Goal: Check status: Verify the current state of an ongoing process or item

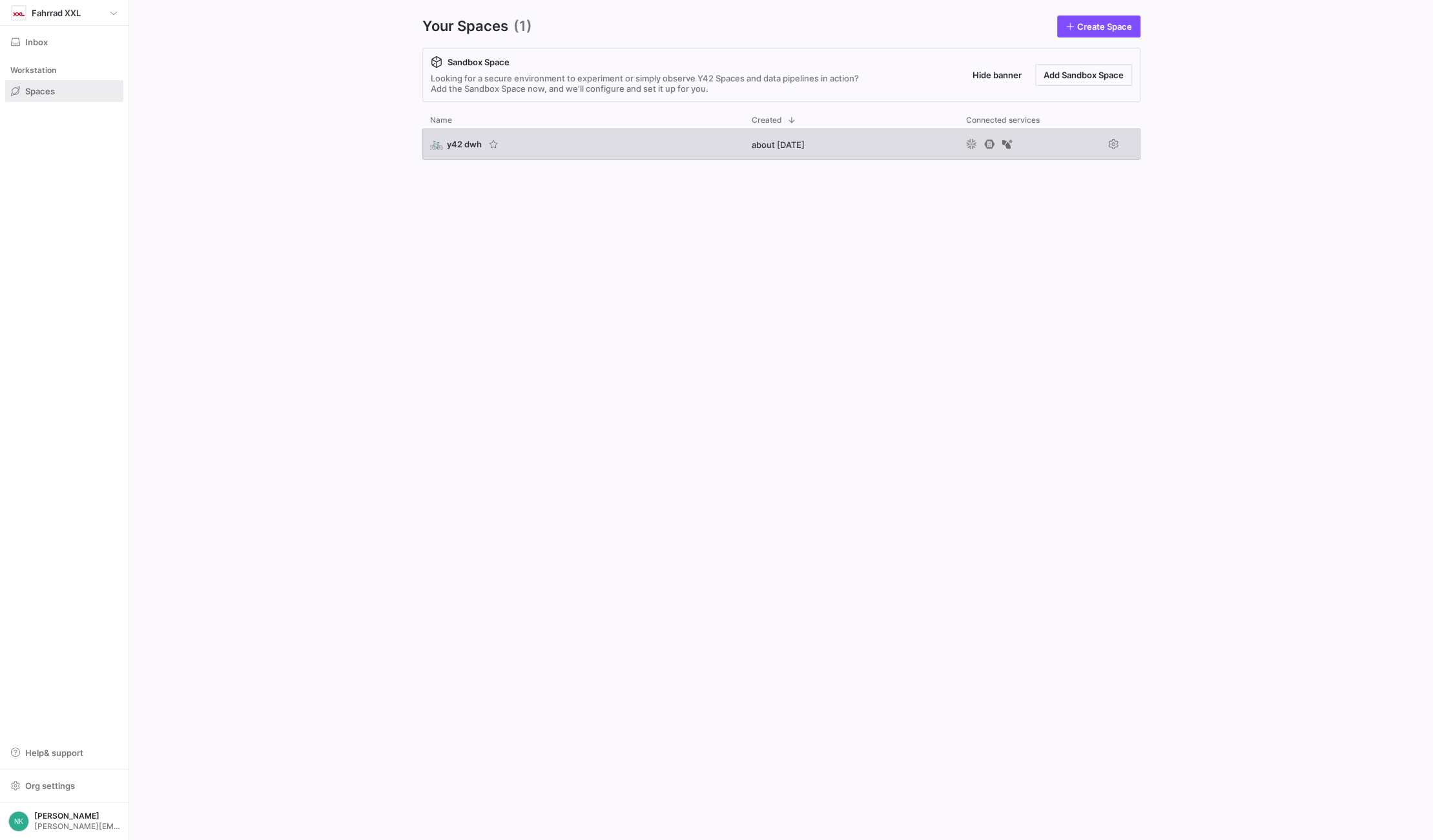
click at [456, 141] on span "y42 dwh" at bounding box center [464, 143] width 35 height 11
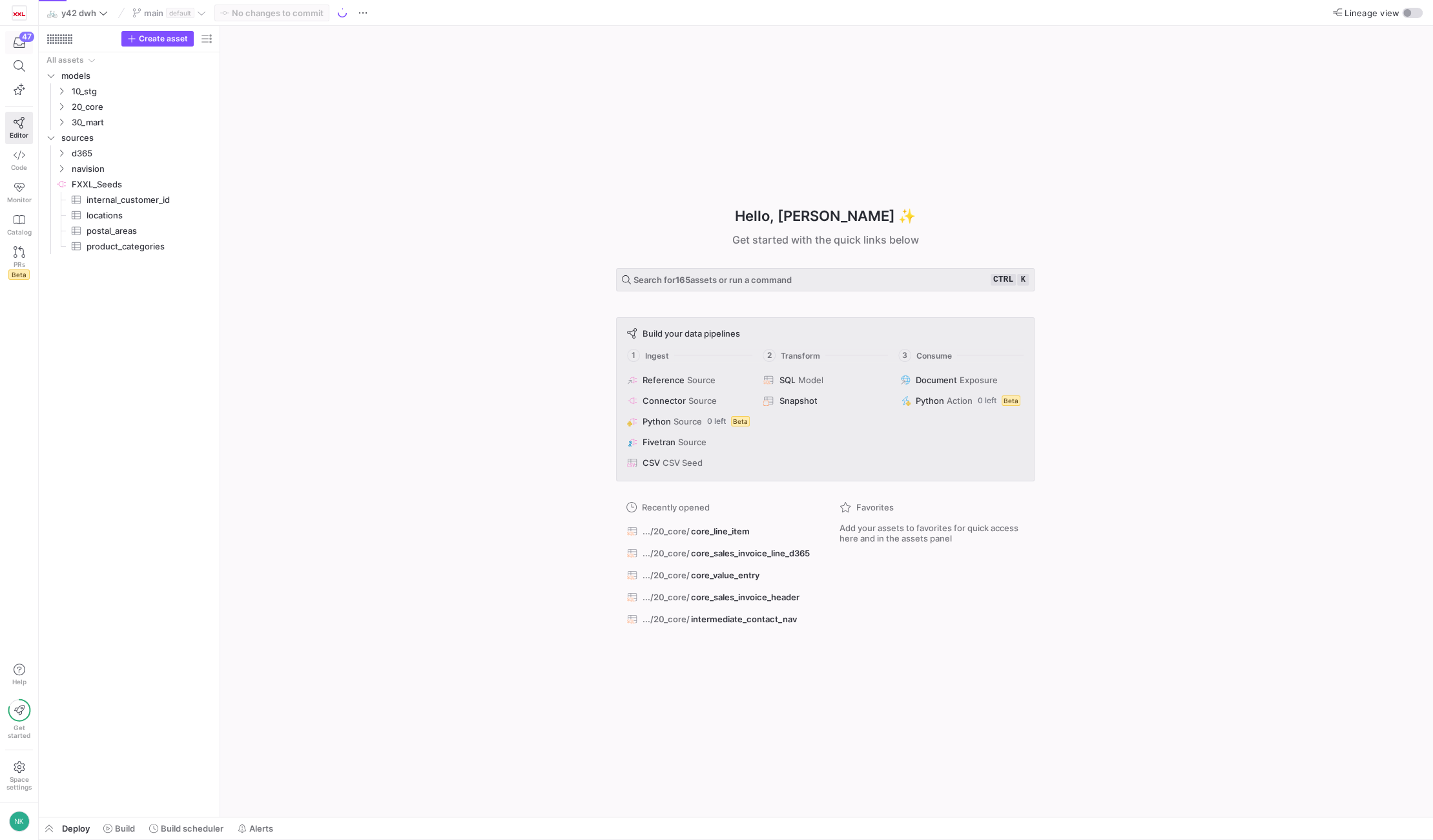
click at [27, 40] on div "47" at bounding box center [26, 37] width 15 height 11
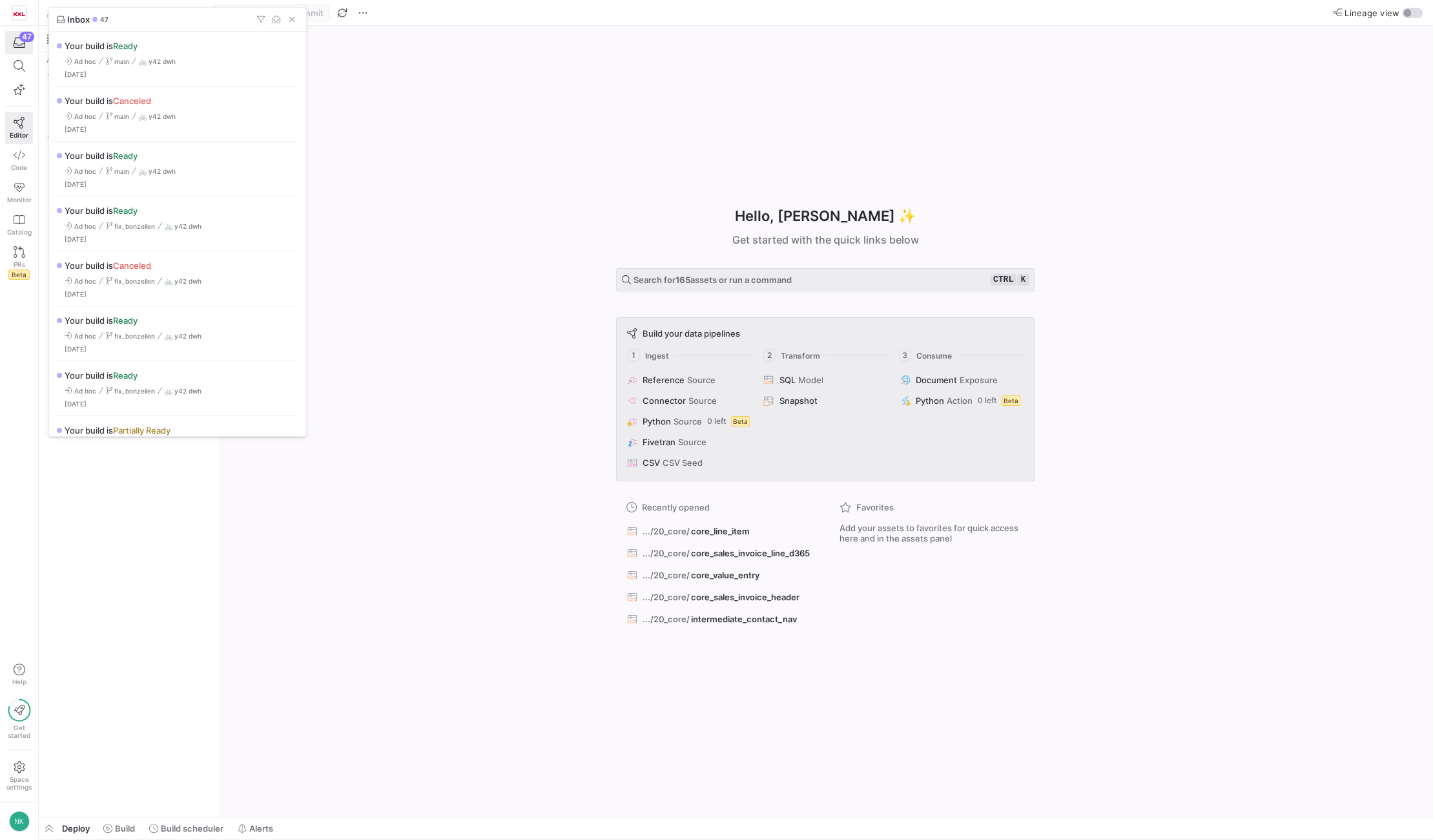
click at [46, 832] on div at bounding box center [716, 420] width 1433 height 840
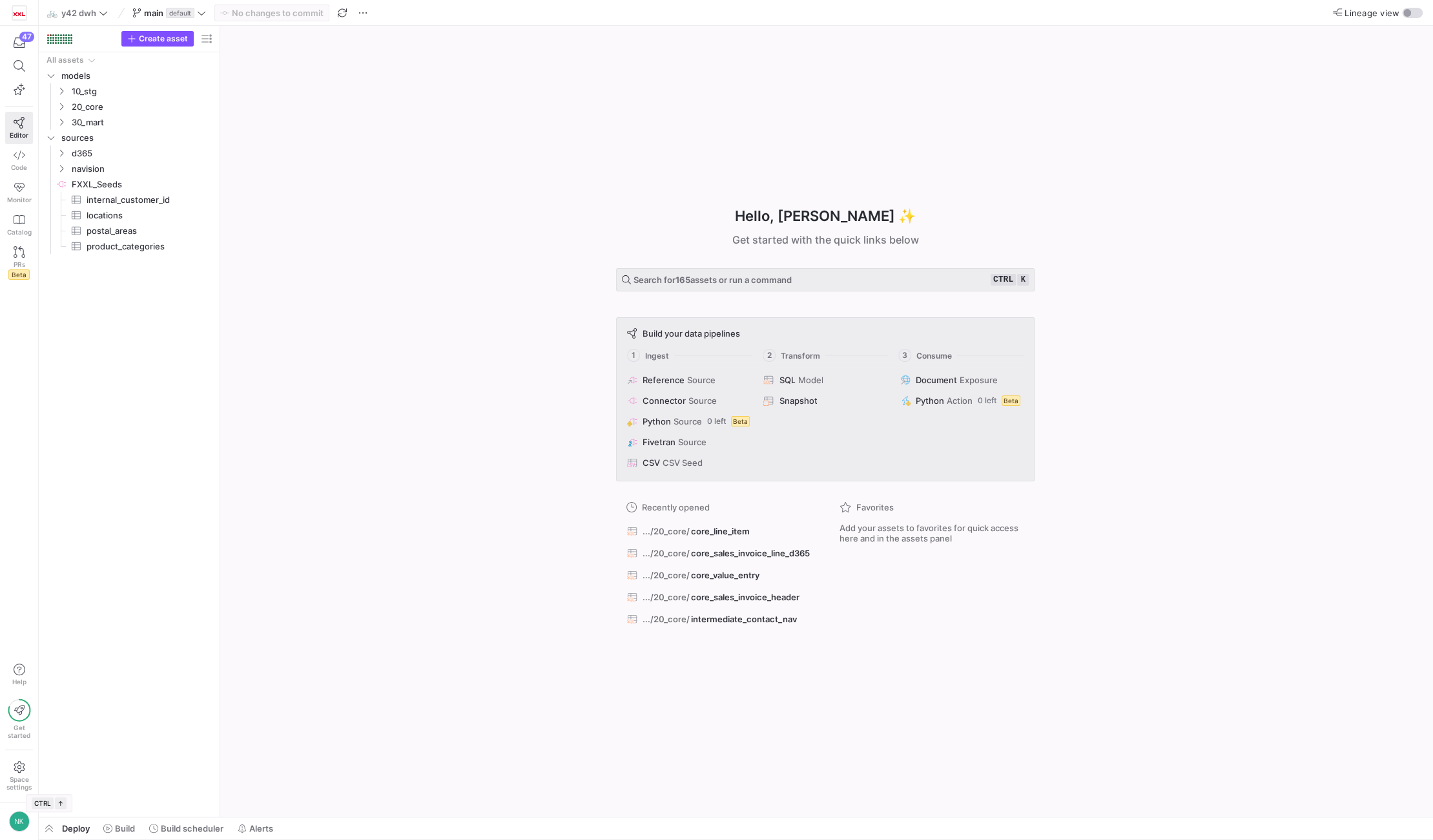
click at [46, 832] on span "button" at bounding box center [48, 827] width 20 height 22
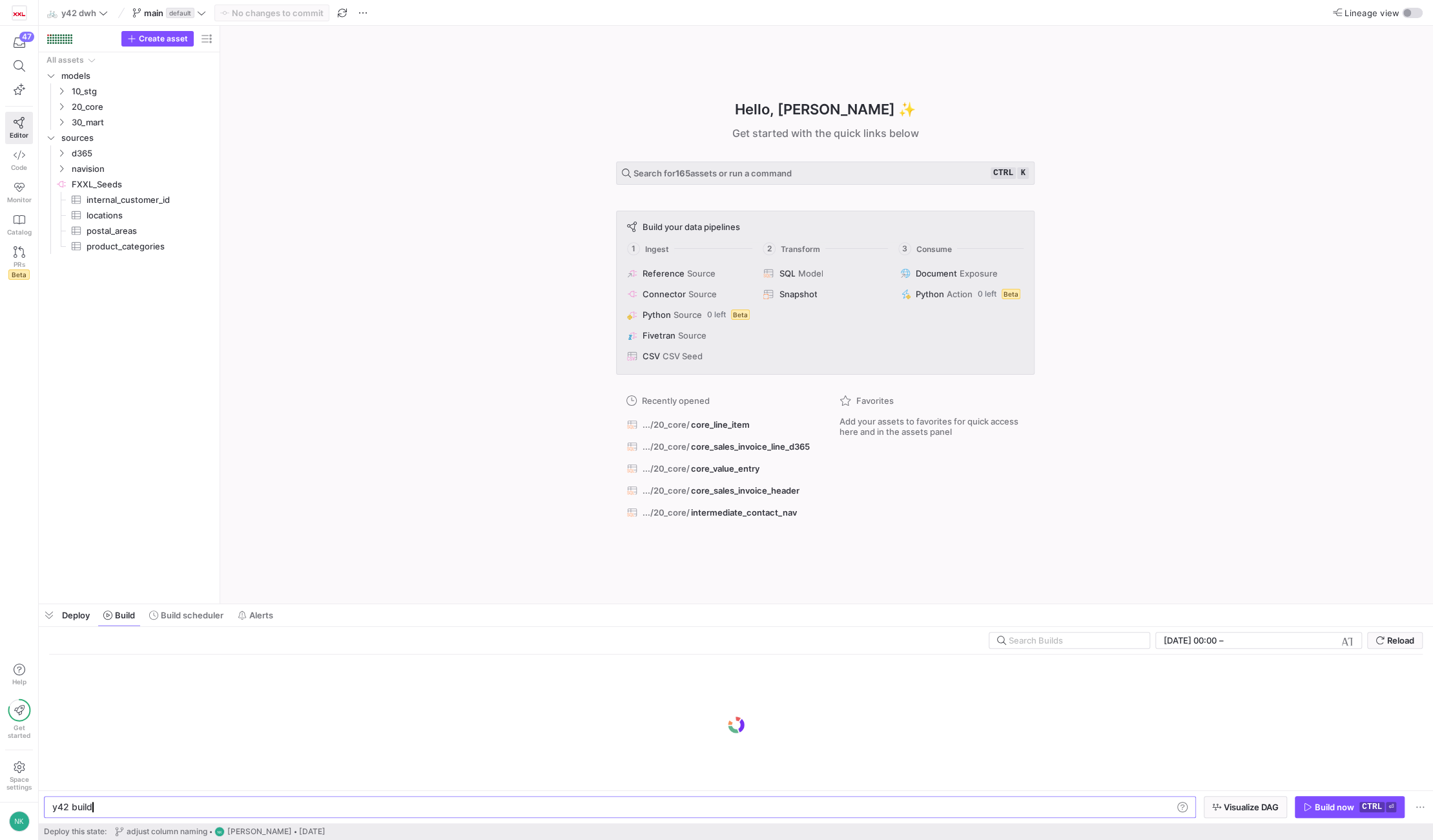
scroll to position [0, 38]
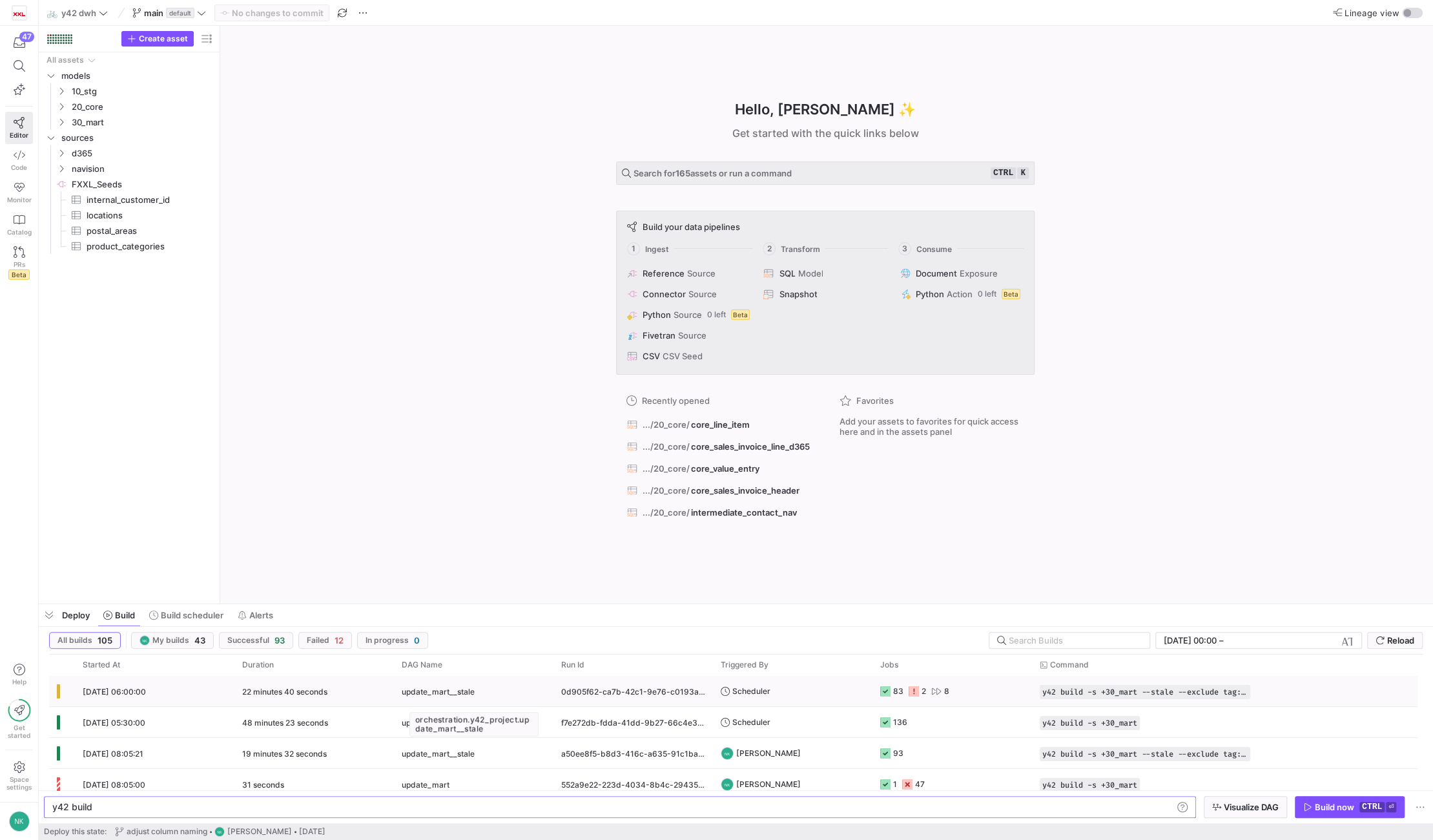
click at [504, 685] on div "update_mart__stale" at bounding box center [474, 691] width 144 height 30
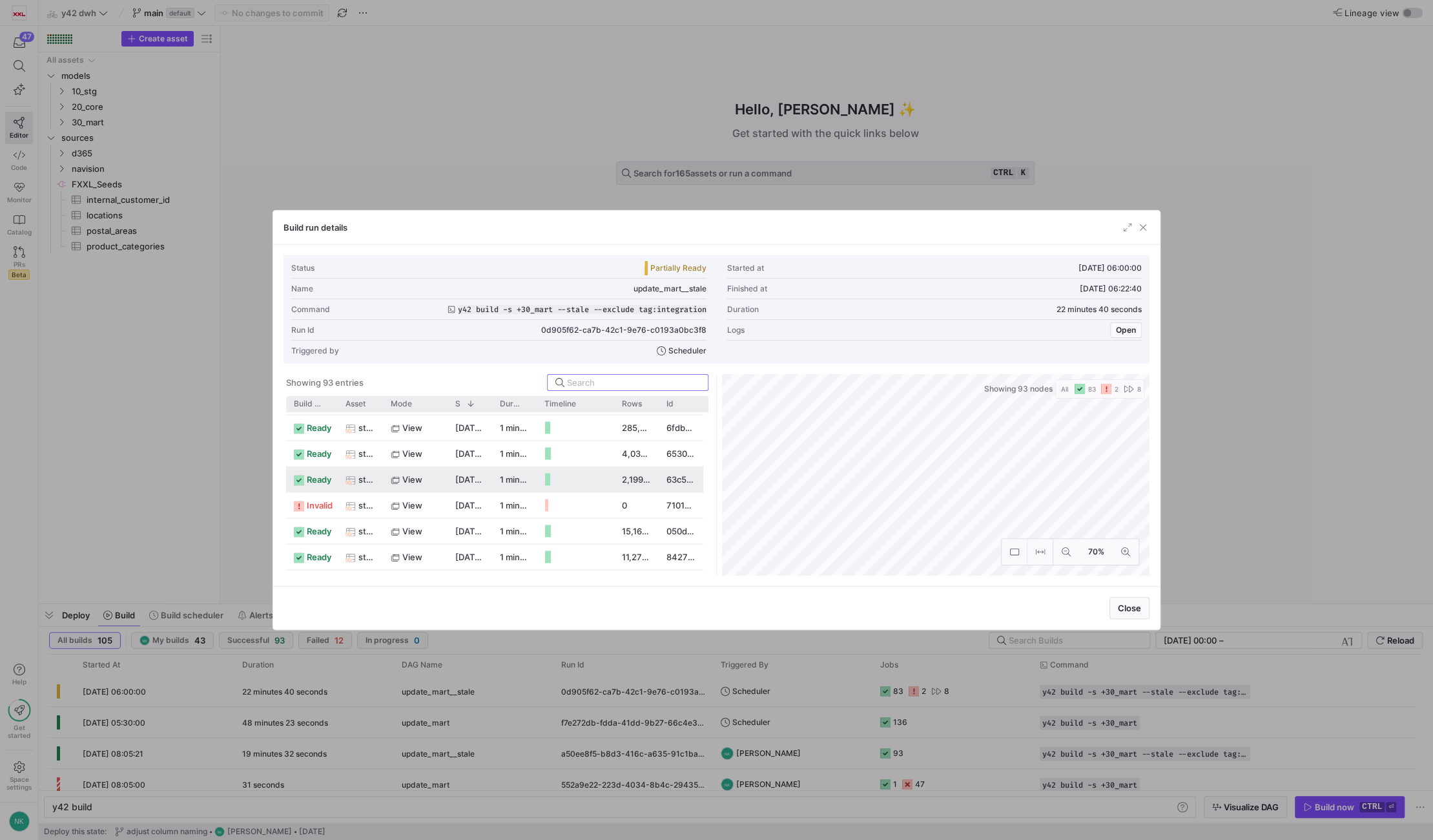
scroll to position [1858, 0]
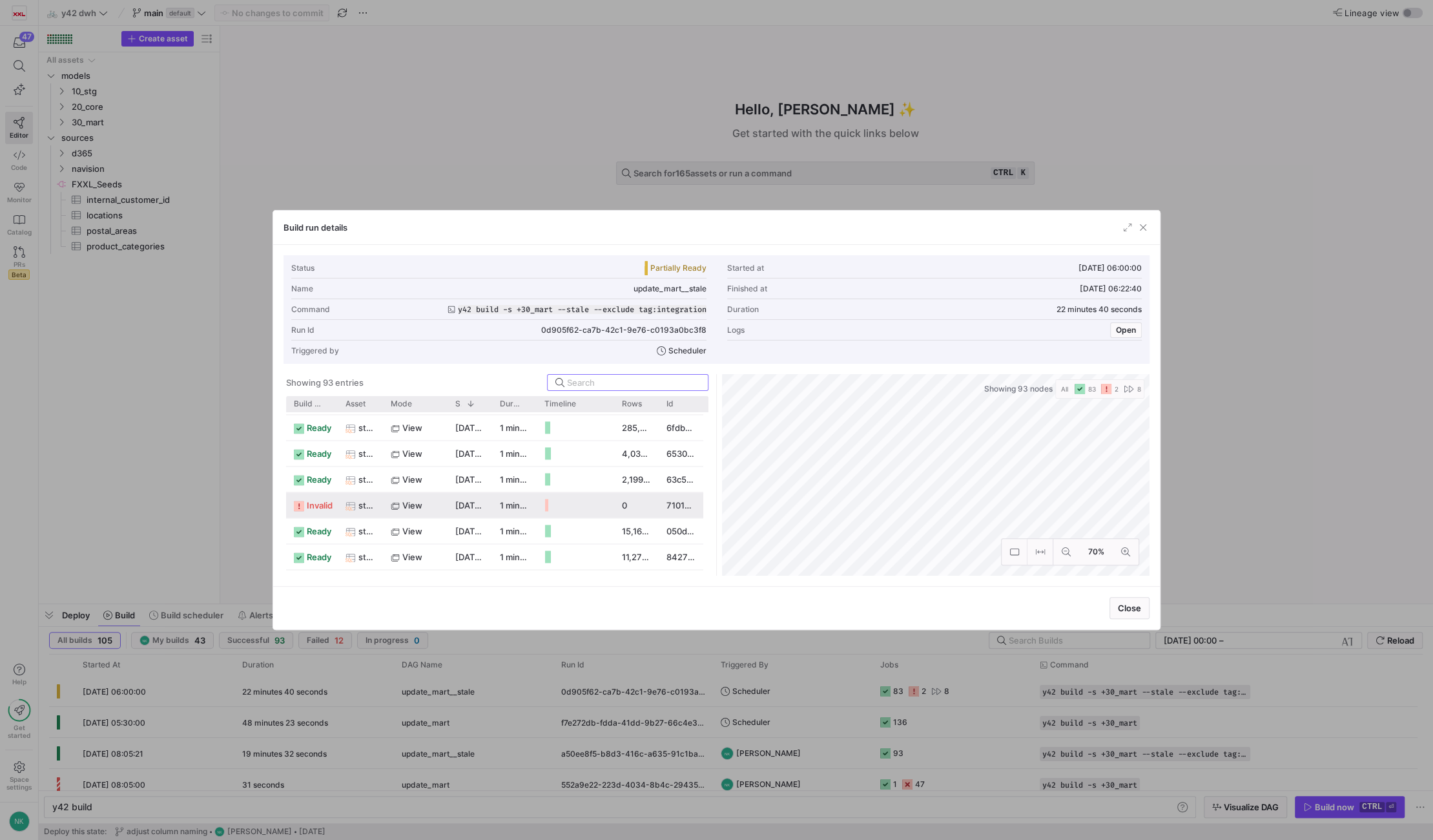
click at [436, 507] on div "view" at bounding box center [415, 506] width 49 height 25
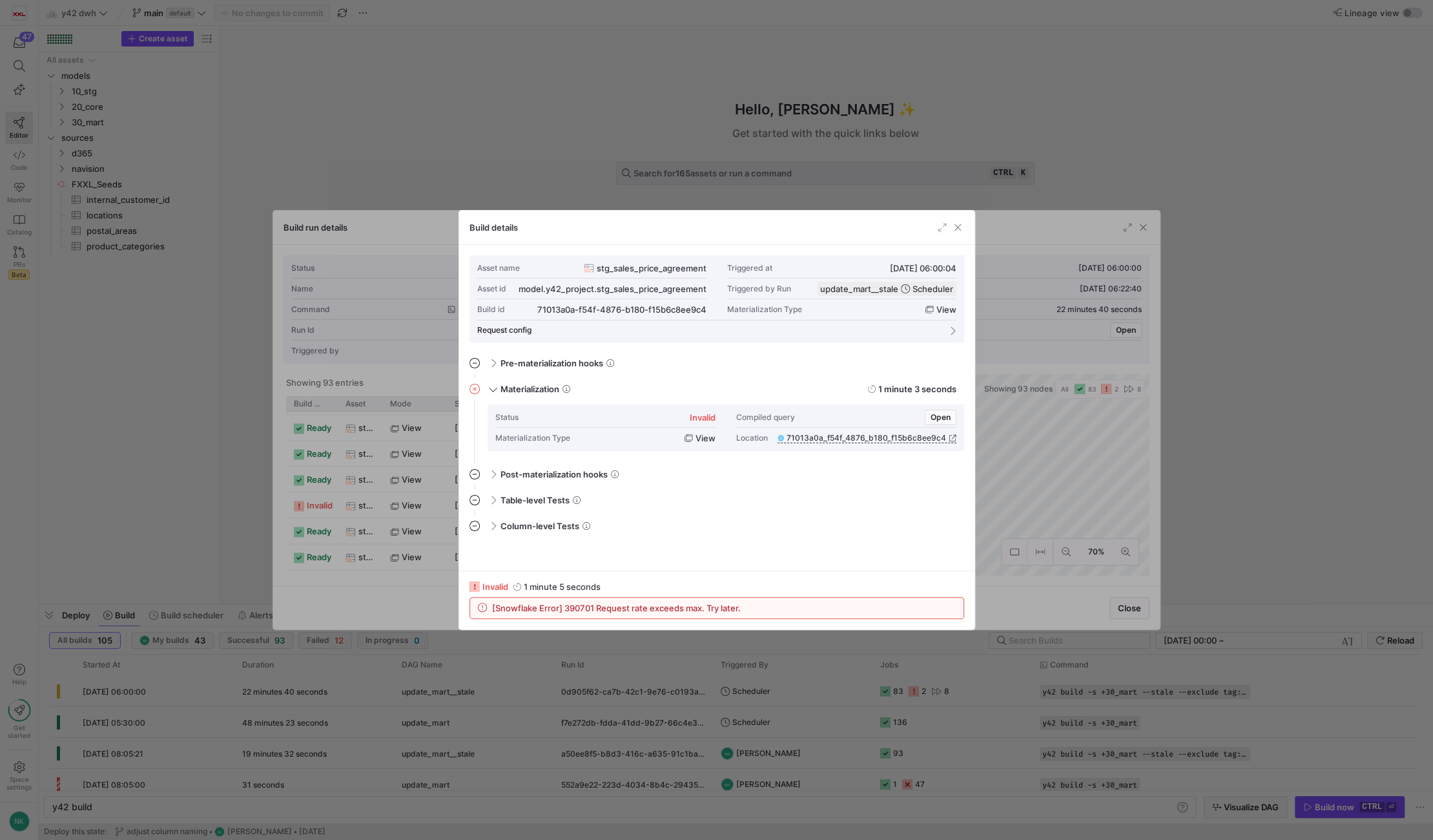
click at [360, 497] on div at bounding box center [716, 420] width 1433 height 840
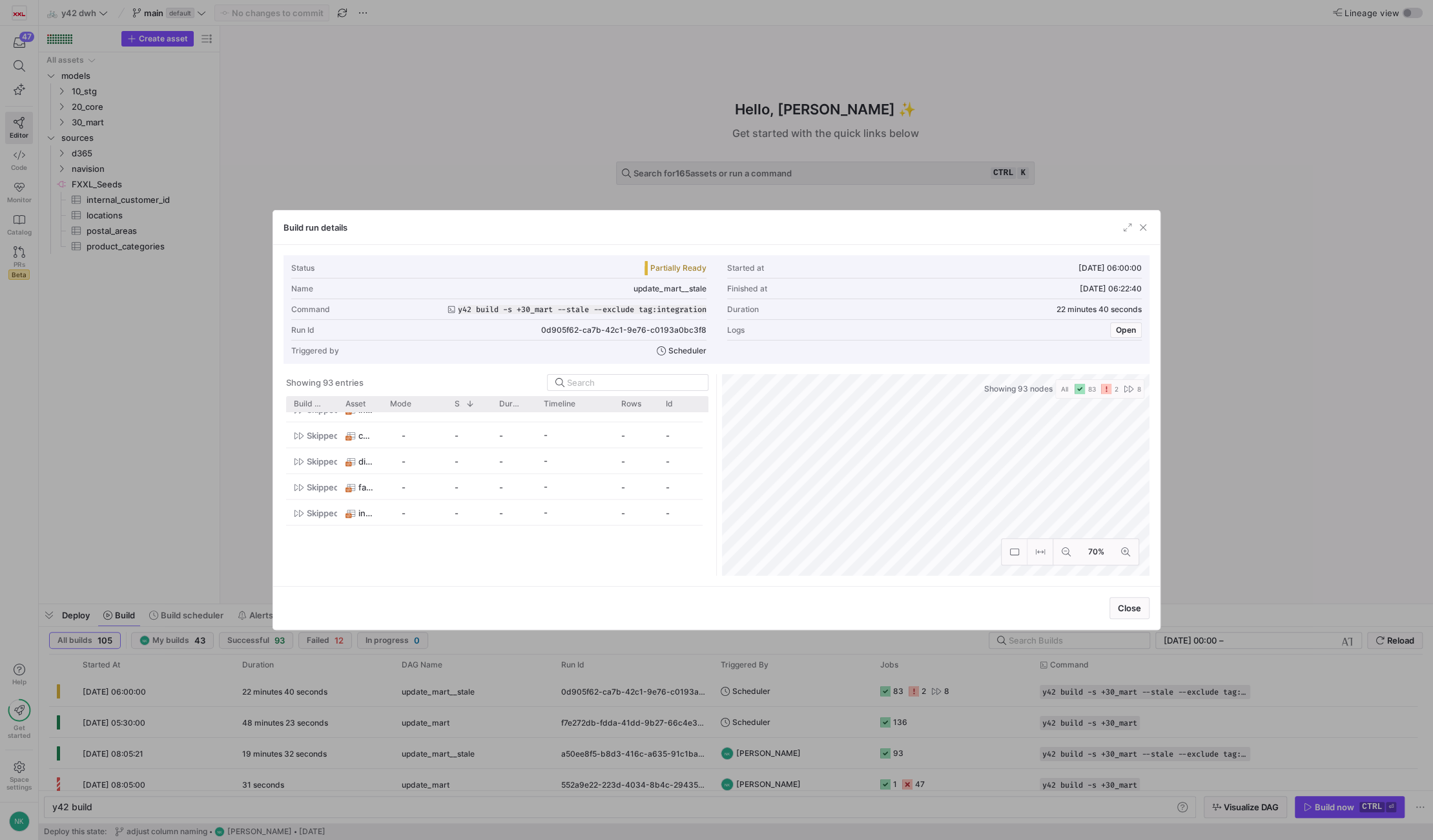
scroll to position [1906, 0]
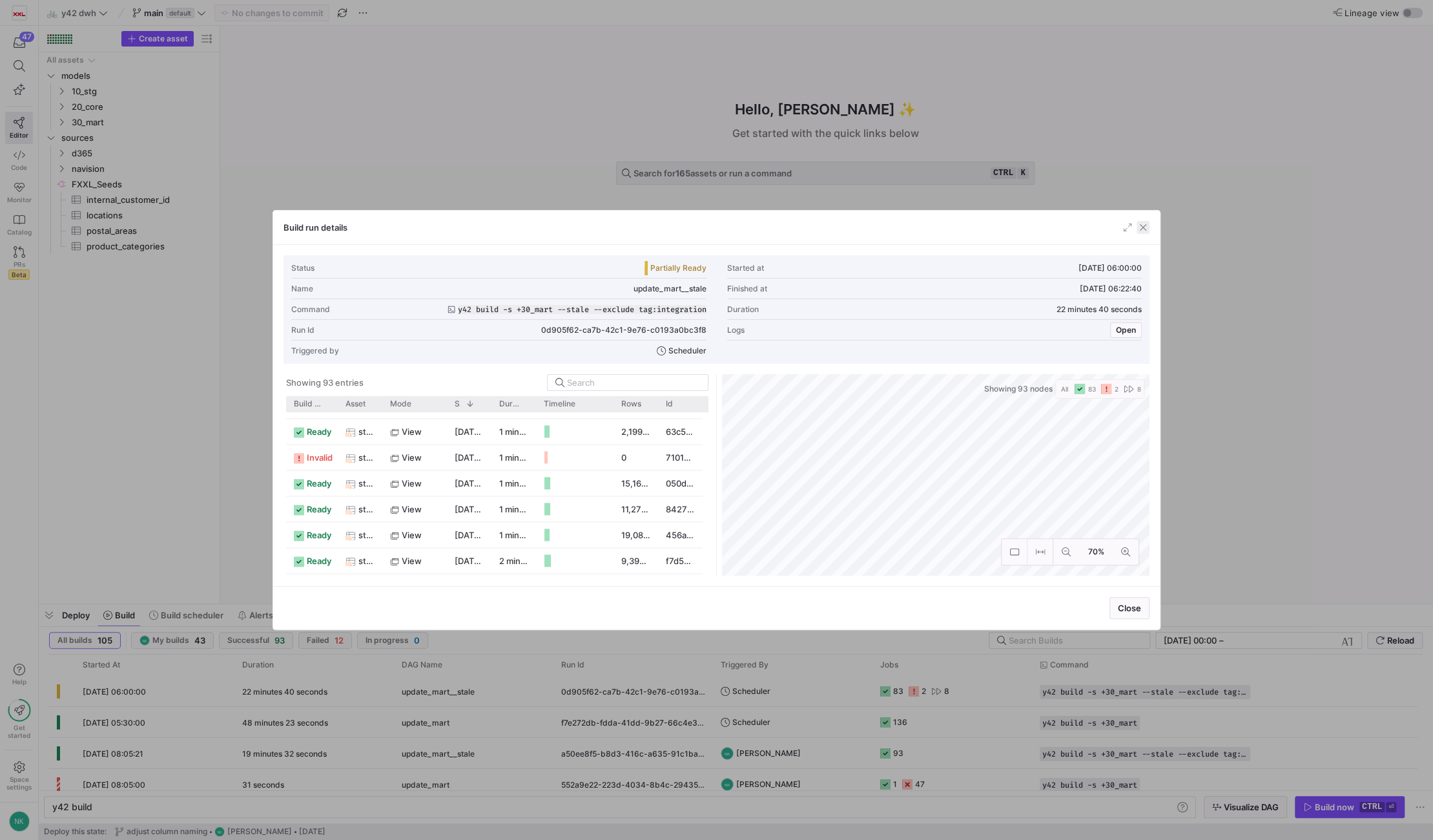
click at [1142, 228] on span "button" at bounding box center [1142, 227] width 13 height 13
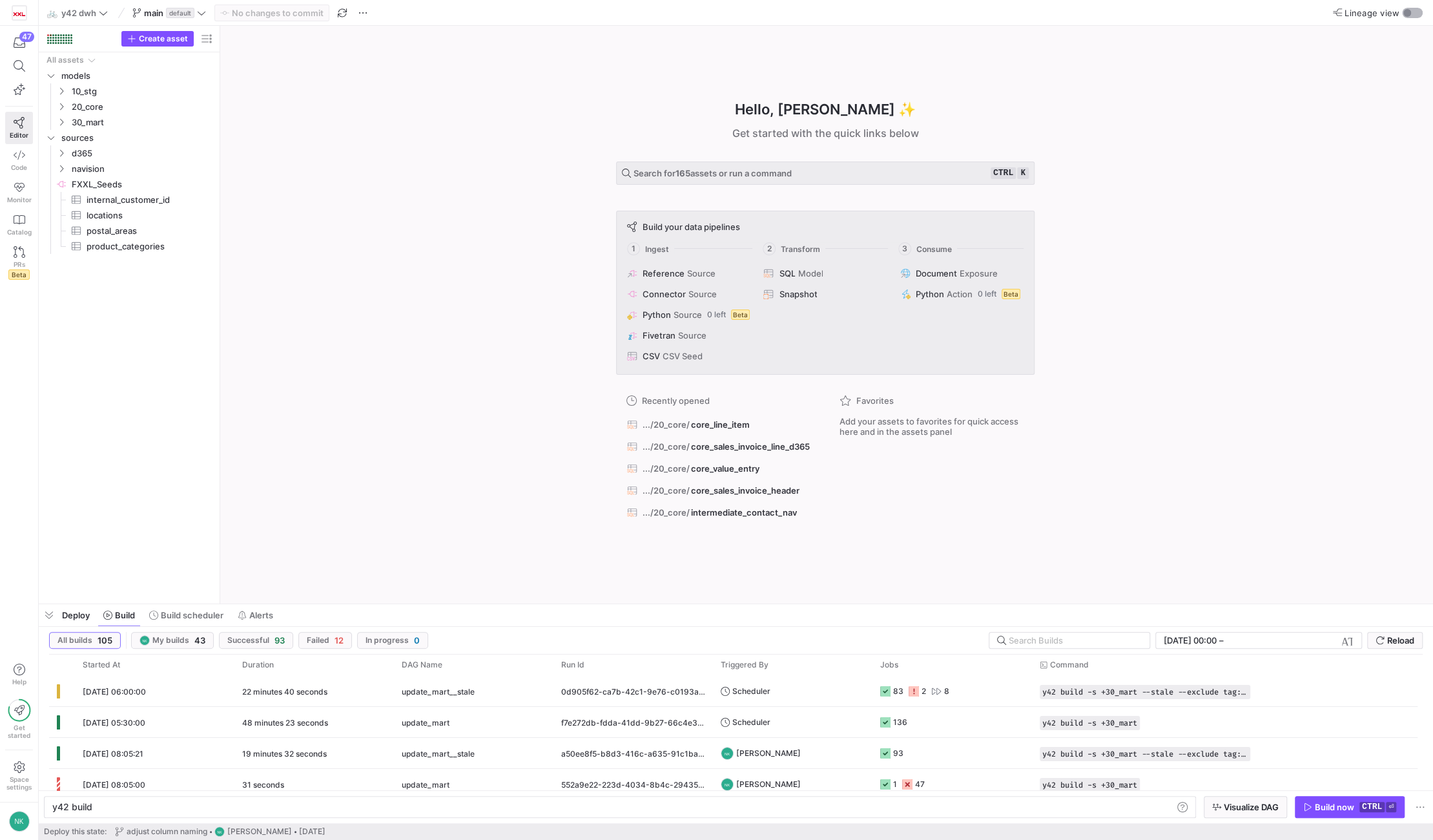
click at [1404, 8] on div "button" at bounding box center [1412, 13] width 20 height 11
